Goal: Check status

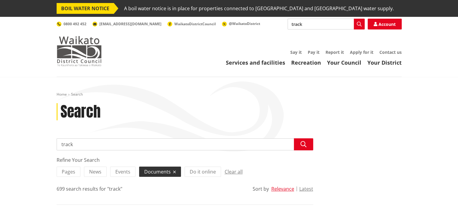
click at [82, 48] on img at bounding box center [79, 51] width 45 height 30
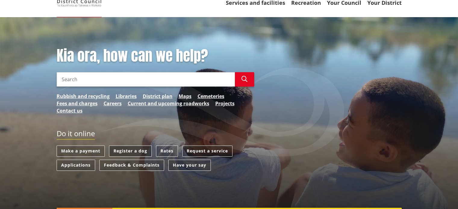
scroll to position [60, 0]
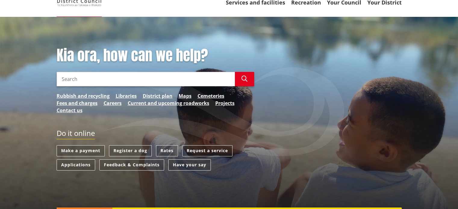
click at [80, 80] on input "Search" at bounding box center [146, 79] width 178 height 14
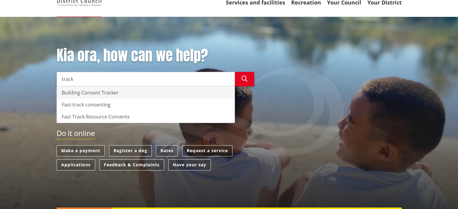
click at [88, 94] on div "Building Consent Tracker" at bounding box center [146, 93] width 178 height 12
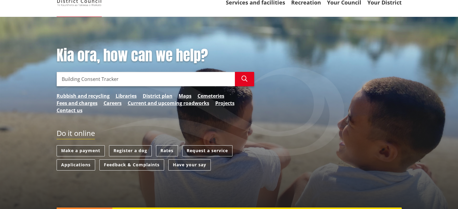
type input "Building Consent Tracker"
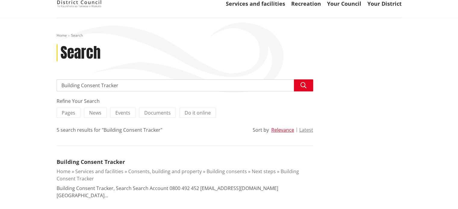
scroll to position [90, 0]
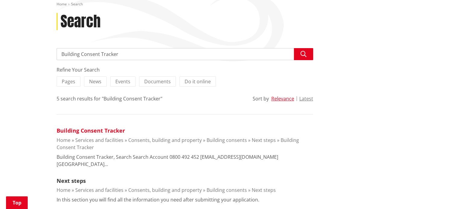
click at [87, 133] on link "Building Consent Tracker" at bounding box center [91, 130] width 68 height 7
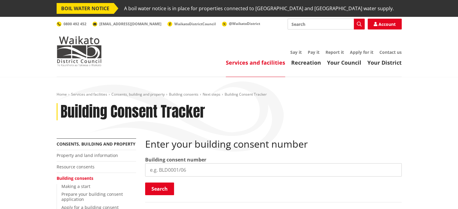
click at [162, 170] on input "search" at bounding box center [273, 170] width 257 height 13
paste input "BLD0357/26"
type input "BLD0357/26"
click at [153, 188] on button "Search" at bounding box center [159, 189] width 29 height 13
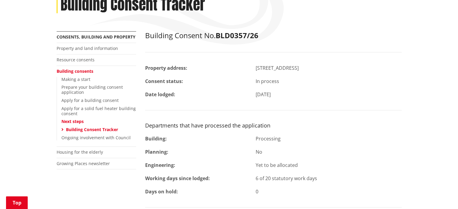
scroll to position [121, 0]
